Goal: Communication & Community: Participate in discussion

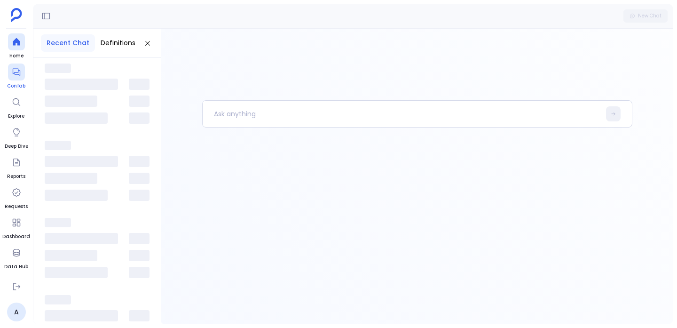
click at [21, 66] on div at bounding box center [16, 71] width 17 height 17
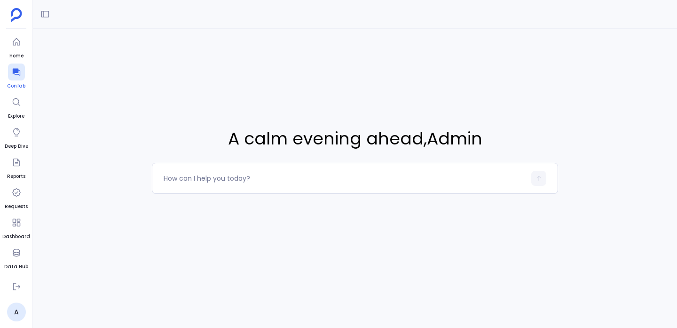
click at [22, 76] on div at bounding box center [16, 71] width 17 height 17
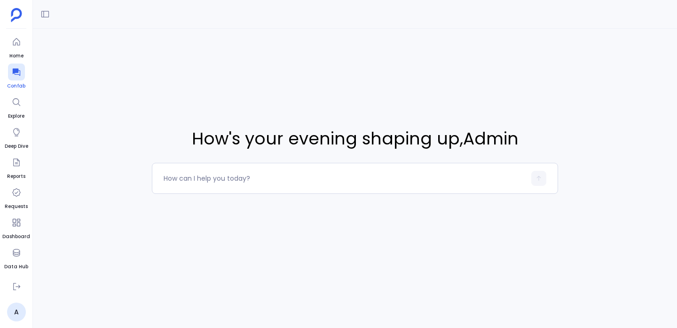
click at [22, 76] on div at bounding box center [16, 71] width 17 height 17
click at [17, 72] on icon at bounding box center [16, 73] width 8 height 8
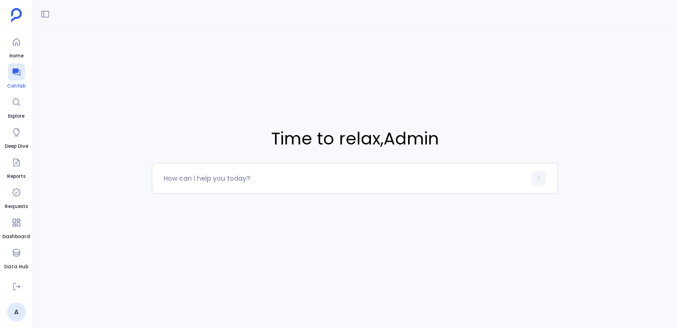
click at [17, 72] on icon at bounding box center [16, 73] width 8 height 8
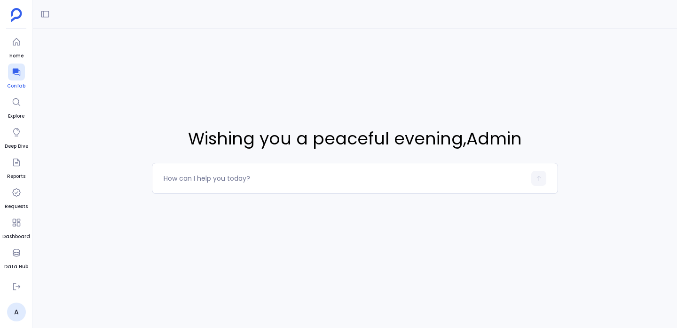
click at [17, 72] on icon at bounding box center [16, 73] width 8 height 8
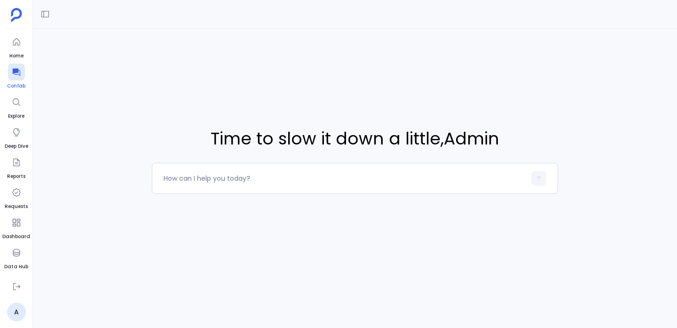
click at [17, 72] on icon at bounding box center [16, 73] width 8 height 8
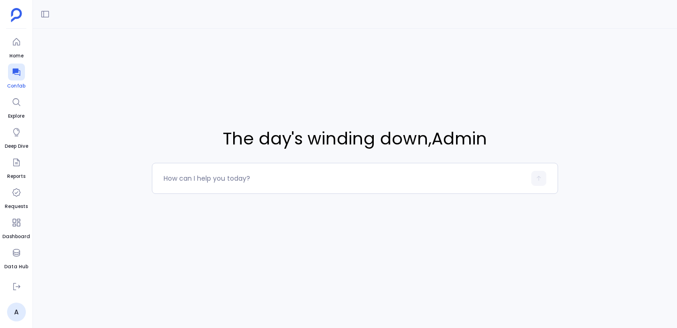
click at [17, 72] on icon at bounding box center [16, 73] width 8 height 8
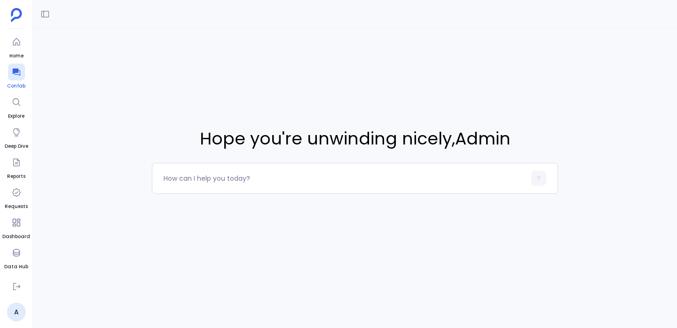
click at [17, 72] on icon at bounding box center [16, 73] width 8 height 8
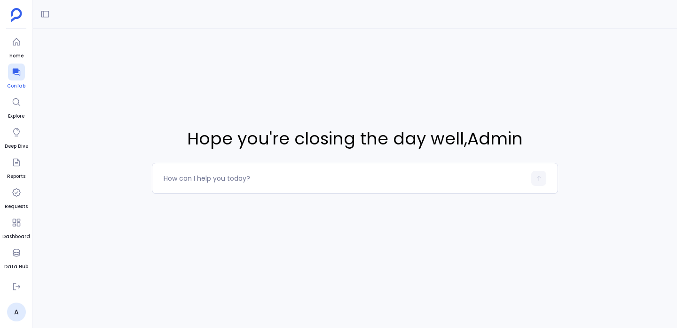
click at [17, 72] on icon at bounding box center [16, 73] width 8 height 8
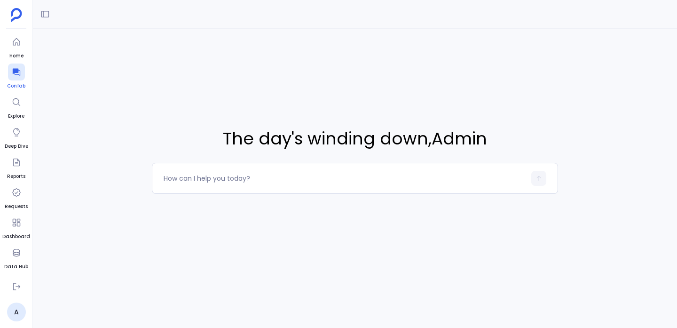
click at [19, 73] on icon at bounding box center [16, 73] width 8 height 8
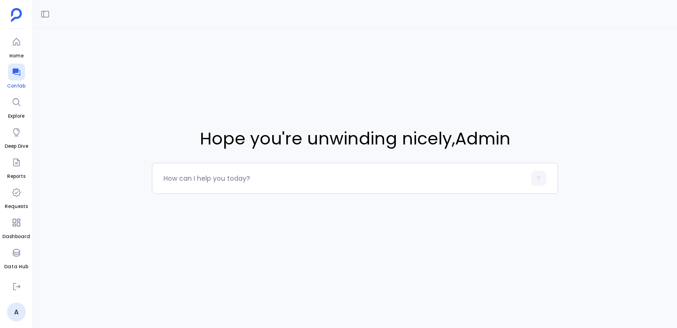
click at [19, 73] on icon at bounding box center [16, 73] width 8 height 8
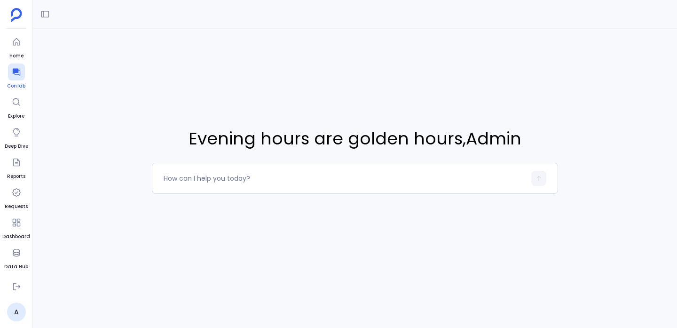
click at [19, 72] on icon at bounding box center [16, 73] width 8 height 8
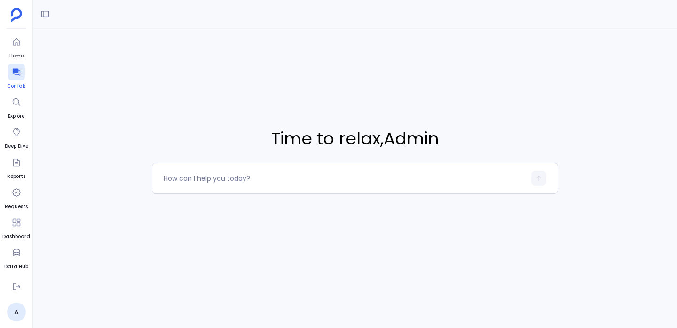
click at [19, 72] on icon at bounding box center [16, 73] width 8 height 8
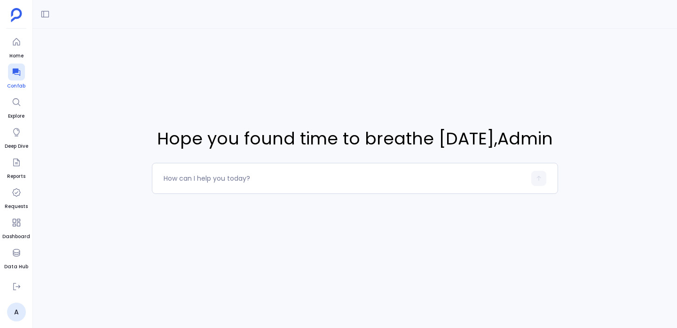
click at [19, 72] on icon at bounding box center [16, 73] width 8 height 8
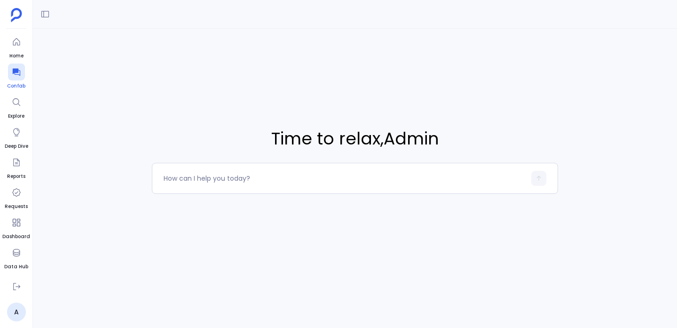
click at [19, 72] on icon at bounding box center [16, 73] width 8 height 8
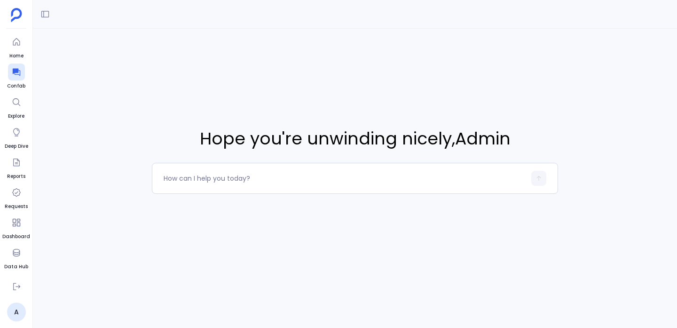
click at [149, 183] on div "Hope you're unwinding nicely , Admin" at bounding box center [355, 164] width 644 height 328
click at [159, 181] on div at bounding box center [355, 178] width 406 height 31
click at [49, 12] on icon at bounding box center [44, 13] width 9 height 9
click at [243, 133] on span "Hope you're unwinding nicely , Admin" at bounding box center [355, 138] width 311 height 25
click at [242, 175] on textarea at bounding box center [345, 177] width 362 height 9
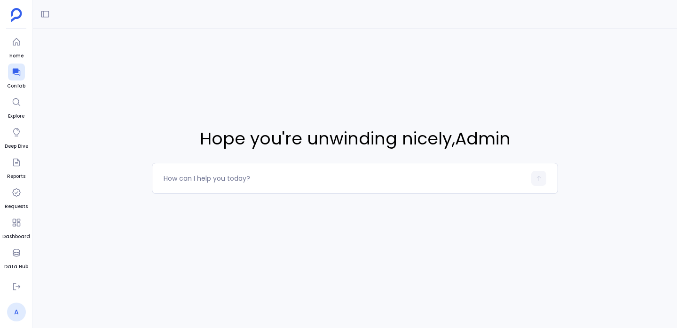
click at [17, 319] on link "A" at bounding box center [16, 311] width 19 height 19
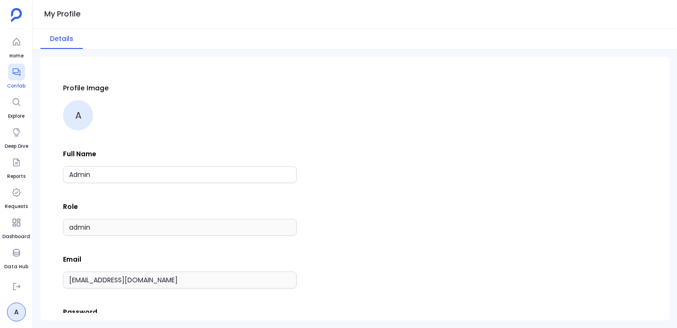
click at [16, 76] on icon at bounding box center [16, 71] width 9 height 9
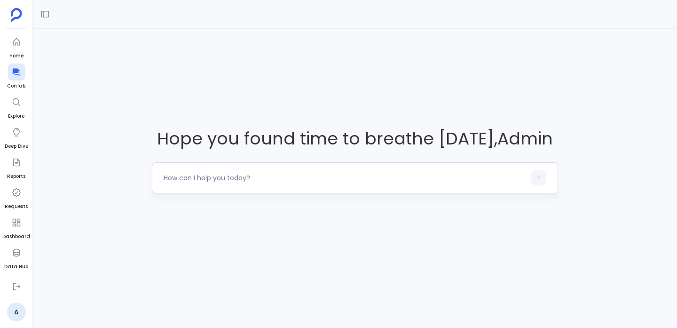
click at [192, 168] on div at bounding box center [355, 177] width 406 height 31
click at [190, 169] on div at bounding box center [355, 177] width 406 height 31
click at [187, 174] on textarea at bounding box center [345, 177] width 362 height 9
type textarea "hi"
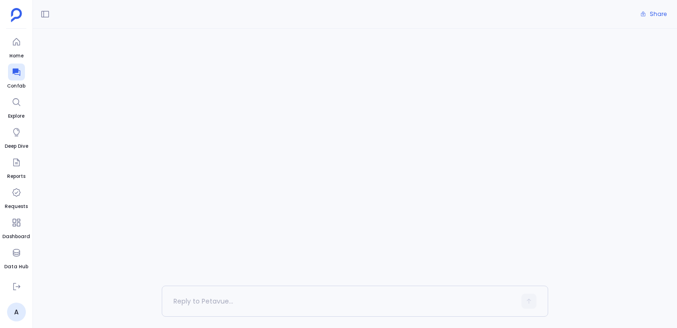
click at [175, 53] on span "Conversation introuvable" at bounding box center [355, 52] width 386 height 10
click at [12, 70] on icon at bounding box center [16, 71] width 9 height 9
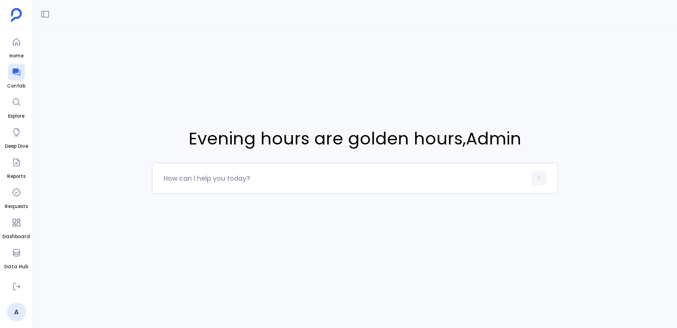
click at [55, 15] on div at bounding box center [355, 14] width 644 height 29
click at [41, 14] on icon at bounding box center [44, 13] width 9 height 9
click at [74, 80] on span "hi" at bounding box center [97, 82] width 106 height 9
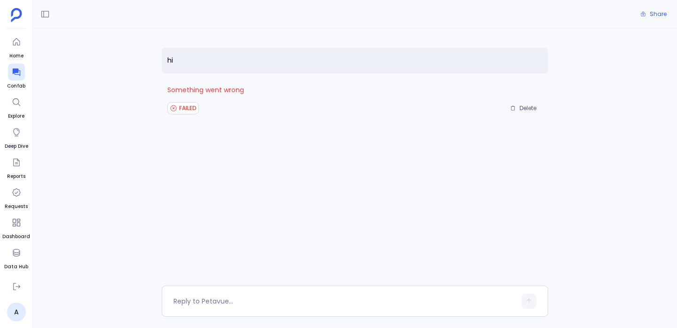
click at [192, 95] on span "Something went wrong" at bounding box center [354, 90] width 375 height 14
click at [195, 91] on span "Something went wrong" at bounding box center [354, 90] width 375 height 14
click at [189, 111] on span "FAILED" at bounding box center [182, 108] width 31 height 12
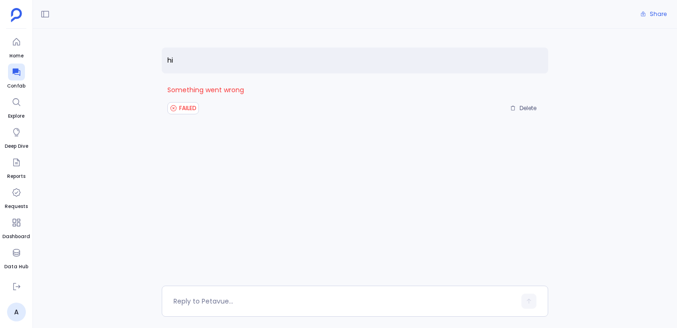
click at [517, 105] on span "Delete" at bounding box center [523, 108] width 26 height 8
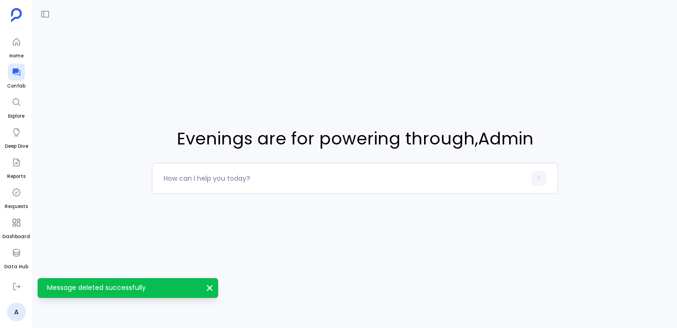
click at [205, 288] on icon "Message deleted successfully" at bounding box center [209, 287] width 9 height 9
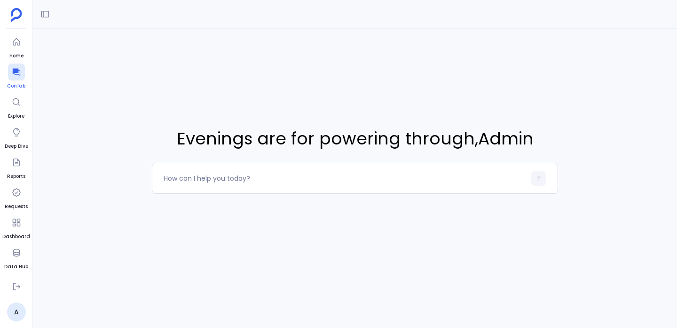
click at [12, 75] on icon at bounding box center [16, 71] width 9 height 9
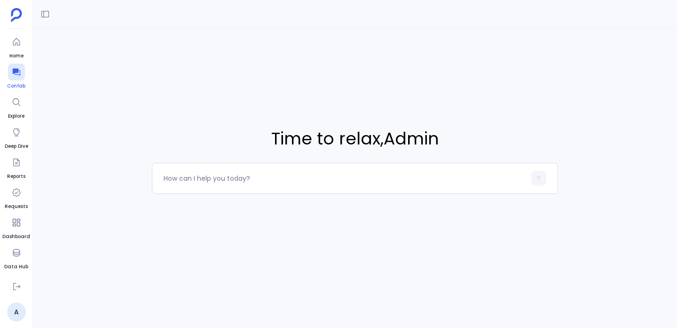
click at [17, 81] on link "Confab" at bounding box center [16, 76] width 18 height 26
click at [164, 163] on div at bounding box center [355, 178] width 406 height 31
click at [162, 179] on div at bounding box center [355, 178] width 406 height 31
click at [164, 178] on textarea at bounding box center [345, 177] width 362 height 9
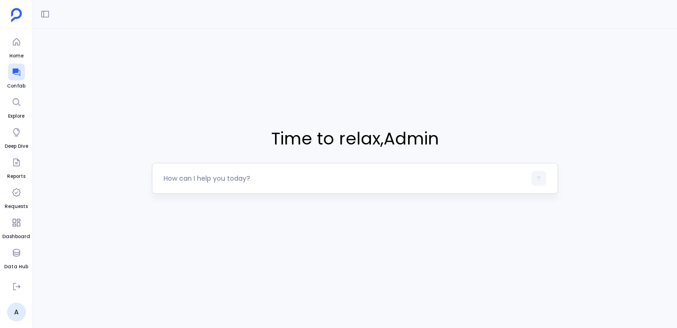
click at [164, 178] on textarea at bounding box center [345, 177] width 362 height 9
click at [170, 174] on textarea at bounding box center [345, 177] width 362 height 9
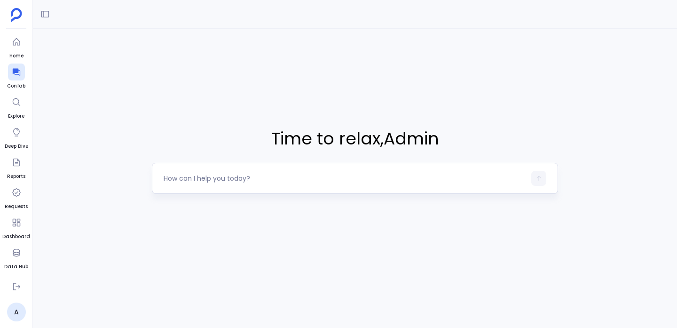
click at [171, 177] on textarea at bounding box center [345, 177] width 362 height 9
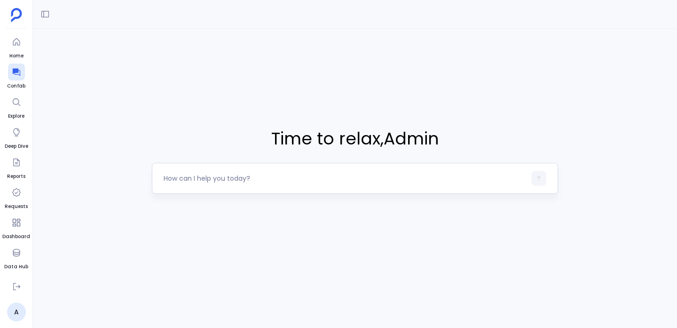
click at [171, 177] on textarea at bounding box center [345, 177] width 362 height 9
click at [212, 181] on textarea at bounding box center [345, 177] width 362 height 9
drag, startPoint x: 212, startPoint y: 181, endPoint x: 160, endPoint y: 181, distance: 52.6
click at [160, 181] on div at bounding box center [355, 178] width 406 height 31
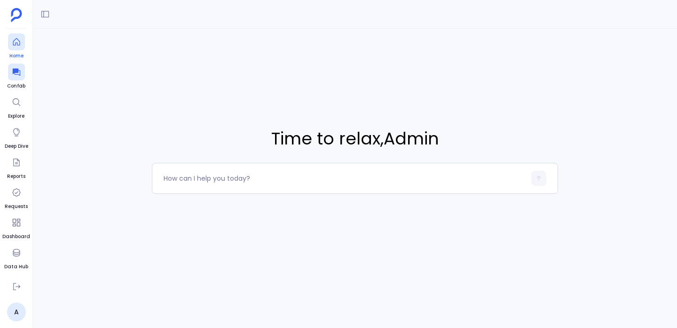
drag, startPoint x: 18, startPoint y: 47, endPoint x: 21, endPoint y: 52, distance: 5.1
click at [18, 47] on div at bounding box center [16, 41] width 17 height 17
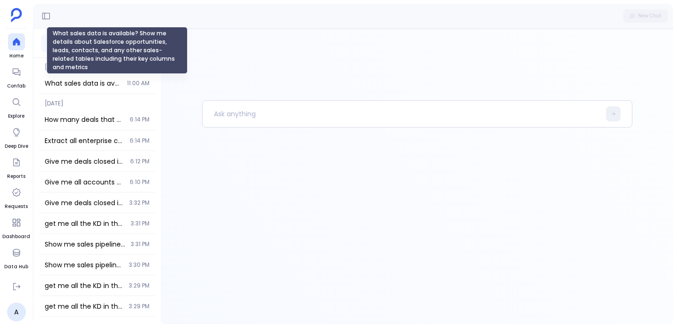
click at [109, 84] on span "What sales data is available? Show me details about Salesforce opportunities, l…" at bounding box center [83, 82] width 77 height 9
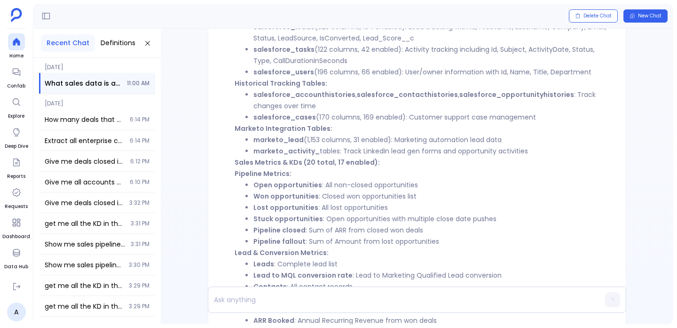
scroll to position [-332, 0]
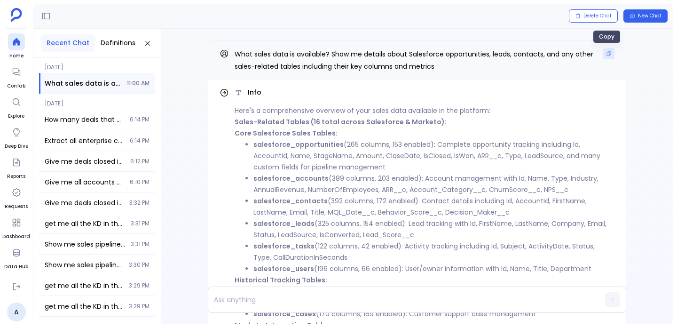
click at [606, 55] on icon "Copy" at bounding box center [609, 54] width 6 height 6
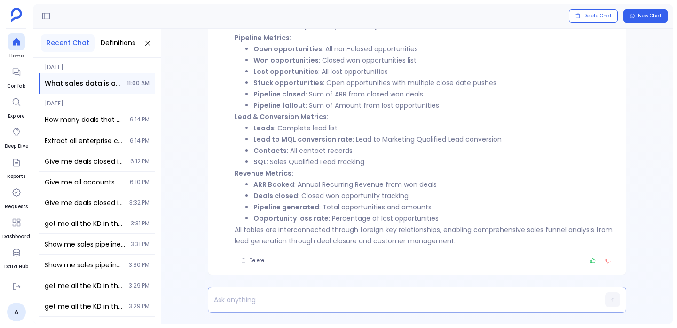
click at [294, 299] on p at bounding box center [398, 299] width 381 height 13
paste p
click at [99, 170] on div "Give me deals closed in 2015 6:12 PM" at bounding box center [97, 161] width 116 height 20
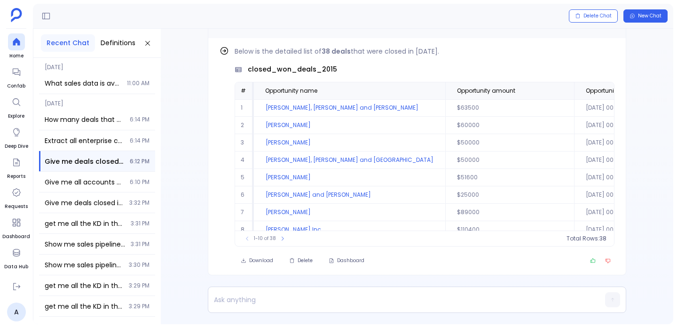
click at [5, 76] on ul "Home Confab Explore Deep Dive Reports Requests Dashboard Data Hub Settings" at bounding box center [16, 155] width 28 height 244
click at [12, 86] on span "Confab" at bounding box center [16, 86] width 18 height 8
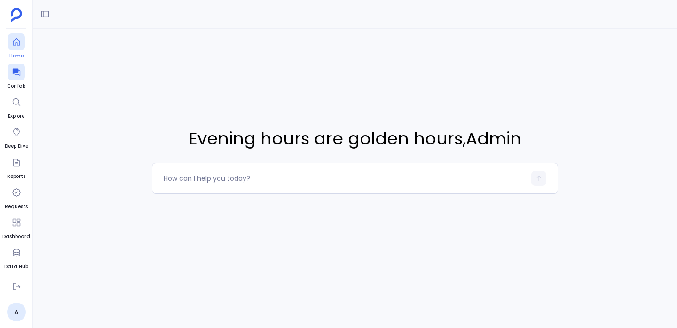
click at [20, 52] on span "Home" at bounding box center [16, 56] width 17 height 8
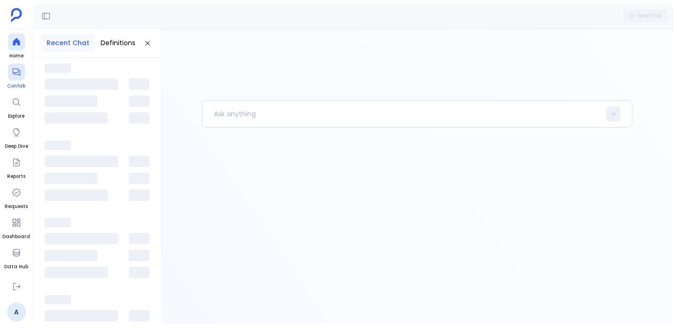
click at [20, 79] on div at bounding box center [16, 71] width 17 height 17
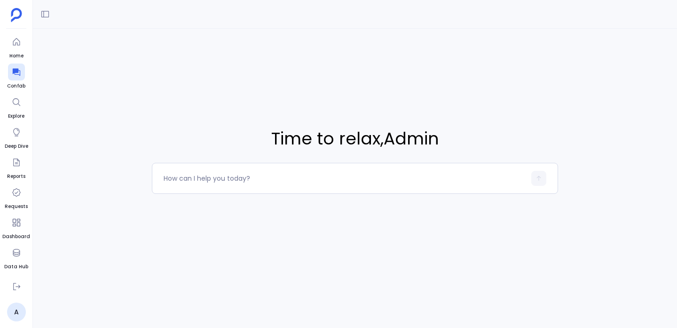
click at [331, 131] on span "Time to relax , Admin" at bounding box center [355, 138] width 168 height 25
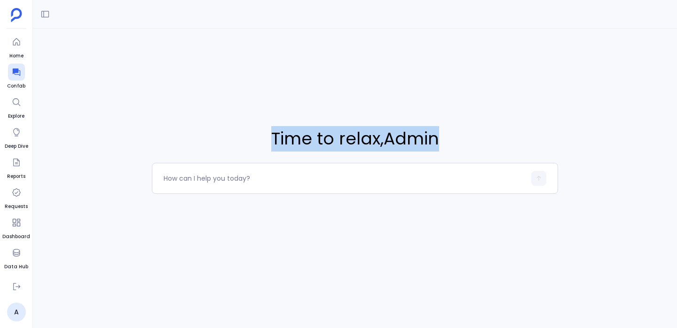
click at [331, 131] on span "Time to relax , Admin" at bounding box center [355, 138] width 168 height 25
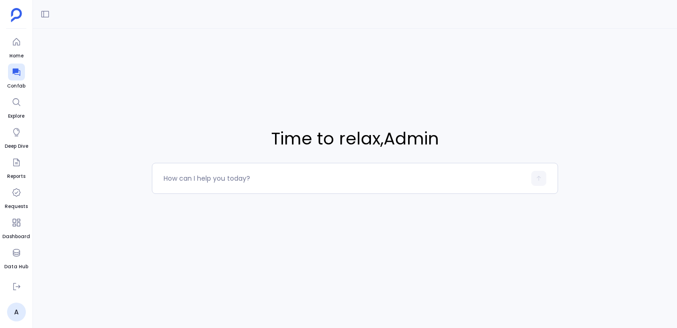
click at [362, 94] on div "Time to relax , Admin" at bounding box center [355, 160] width 406 height 262
click at [360, 173] on textarea at bounding box center [345, 177] width 362 height 9
type textarea "js"
click at [308, 110] on div "Time to relax , Admin" at bounding box center [355, 160] width 406 height 262
click at [302, 167] on div at bounding box center [355, 178] width 406 height 31
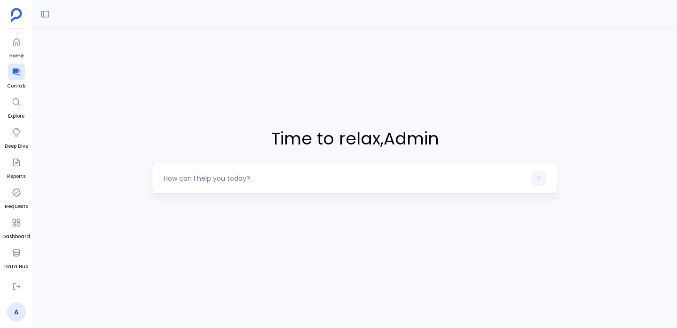
click at [294, 180] on textarea at bounding box center [345, 177] width 362 height 9
type textarea "jsjsjsj"
type textarea "jkasnj"
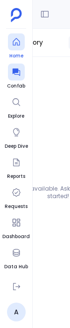
click at [12, 42] on icon at bounding box center [16, 41] width 9 height 9
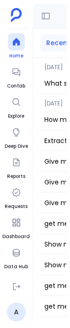
click at [18, 57] on span "Home" at bounding box center [16, 56] width 17 height 8
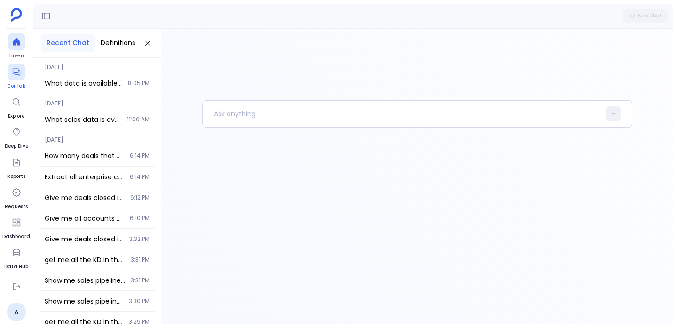
click at [16, 74] on icon at bounding box center [16, 71] width 9 height 9
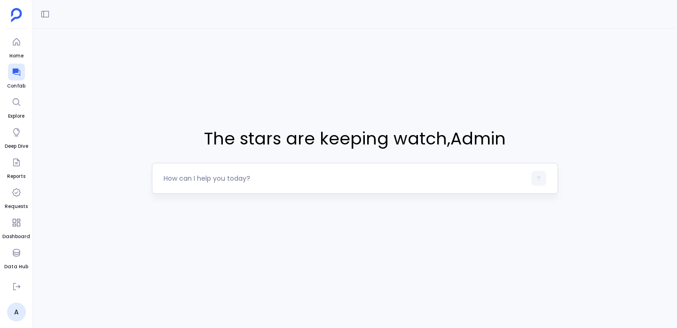
click at [196, 172] on div at bounding box center [345, 178] width 362 height 15
click at [196, 180] on textarea at bounding box center [345, 177] width 362 height 9
click at [16, 77] on div at bounding box center [16, 71] width 17 height 17
click at [13, 69] on icon at bounding box center [16, 73] width 8 height 8
click at [238, 169] on div at bounding box center [355, 178] width 406 height 31
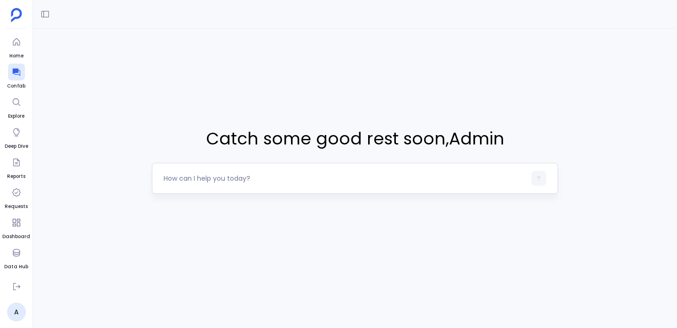
click at [223, 184] on div at bounding box center [345, 178] width 362 height 15
click at [224, 177] on textarea at bounding box center [345, 177] width 362 height 9
type textarea "]]]]]]]]"
click at [23, 76] on div at bounding box center [16, 71] width 17 height 17
